Goal: Task Accomplishment & Management: Manage account settings

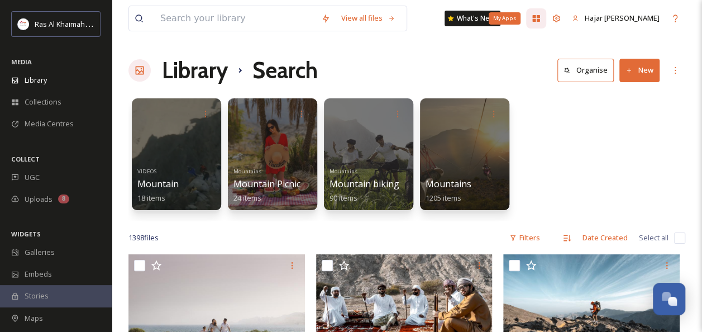
click at [546, 22] on div "My Apps" at bounding box center [536, 18] width 20 height 20
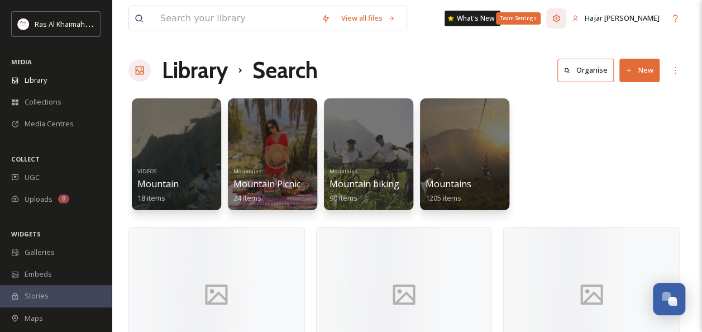
click at [561, 21] on icon at bounding box center [556, 18] width 9 height 9
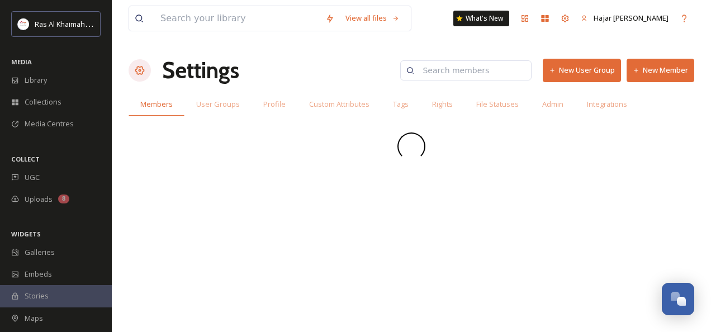
click at [637, 70] on icon at bounding box center [635, 70] width 7 height 7
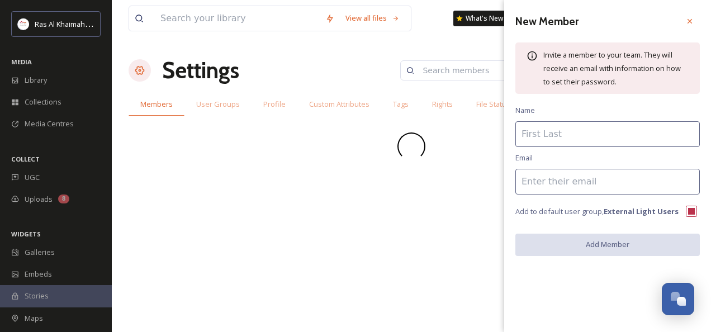
click at [564, 134] on input at bounding box center [607, 134] width 184 height 26
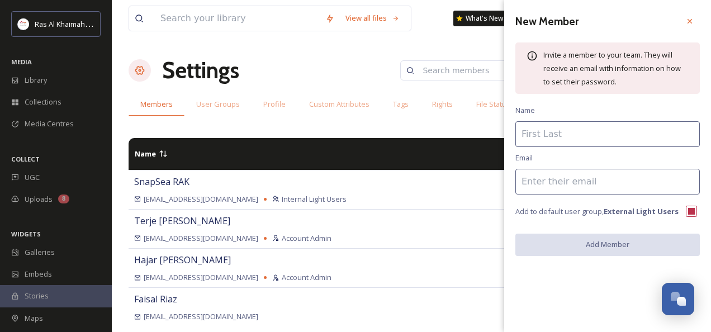
paste input "[PERSON_NAME] [PERSON_NAME][EMAIL_ADDRESS][DOMAIN_NAME]"
drag, startPoint x: 673, startPoint y: 135, endPoint x: 590, endPoint y: 137, distance: 82.7
click at [590, 137] on input "[PERSON_NAME] [PERSON_NAME][EMAIL_ADDRESS][DOMAIN_NAME]" at bounding box center [607, 134] width 184 height 26
type input "[PERSON_NAME]"
drag, startPoint x: 545, startPoint y: 175, endPoint x: 542, endPoint y: 182, distance: 6.8
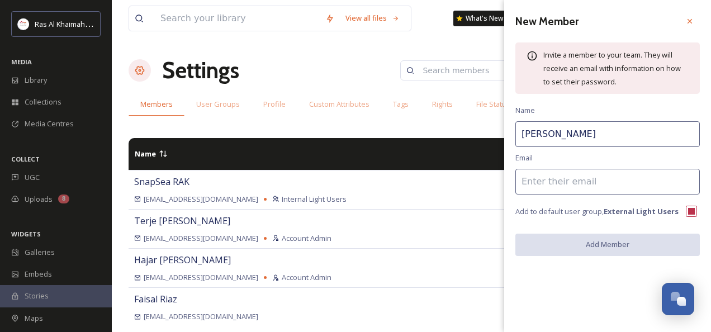
click at [545, 175] on input at bounding box center [607, 182] width 184 height 26
paste input "[PERSON_NAME][EMAIL_ADDRESS][DOMAIN_NAME]"
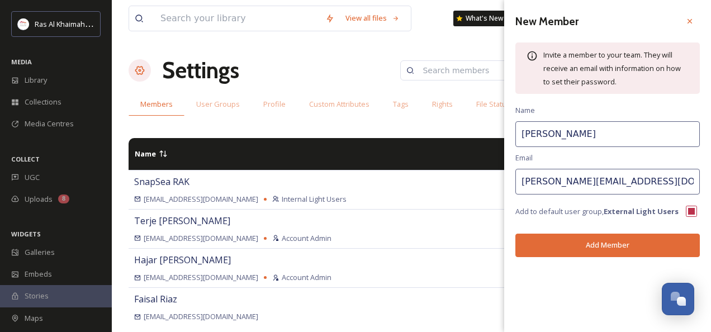
type input "[PERSON_NAME][EMAIL_ADDRESS][DOMAIN_NAME]"
click at [602, 244] on button "Add Member" at bounding box center [607, 245] width 184 height 23
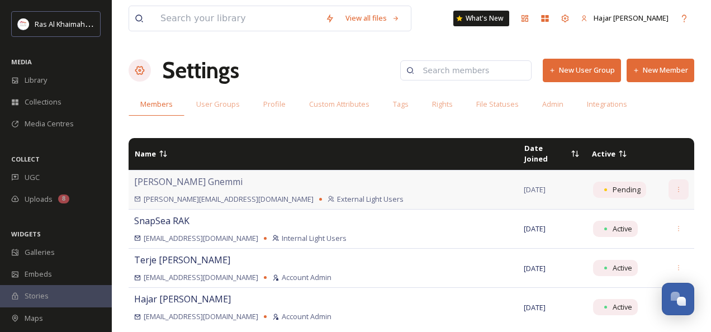
click at [668, 179] on div at bounding box center [678, 189] width 20 height 20
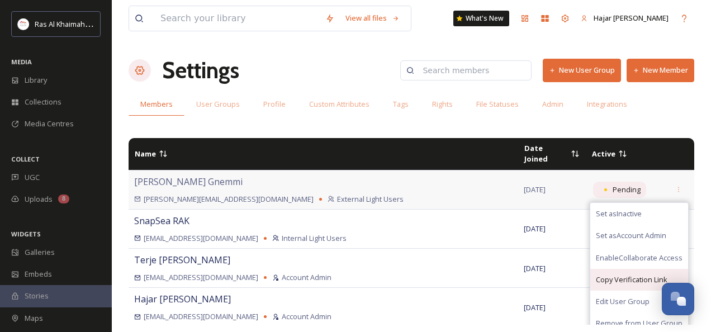
click at [629, 274] on span "Copy Verification Link" at bounding box center [632, 279] width 72 height 11
